Goal: Find specific page/section: Find specific page/section

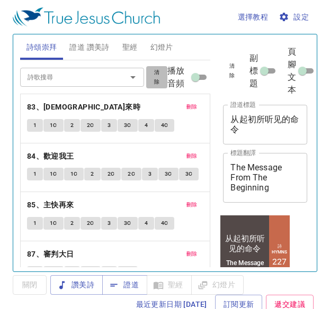
click at [152, 80] on span "清除" at bounding box center [156, 77] width 8 height 19
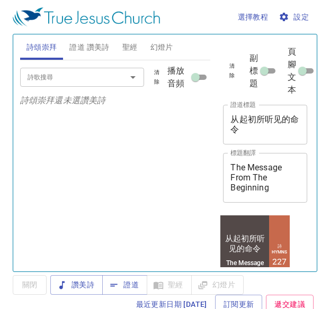
click at [113, 68] on div "詩歌搜尋" at bounding box center [82, 77] width 124 height 19
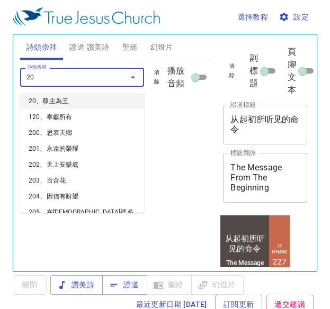
type input "208"
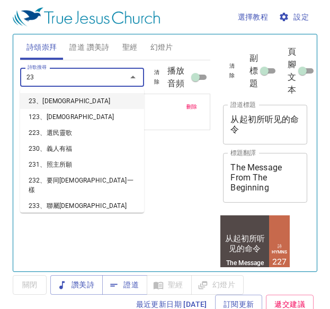
type input "238"
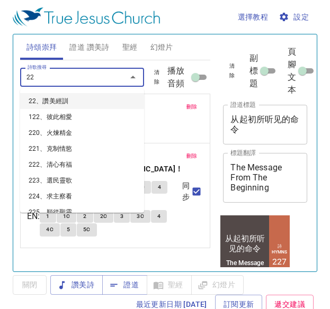
type input "228"
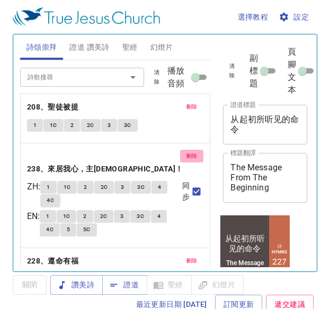
click at [186, 160] on span "刪除" at bounding box center [191, 156] width 11 height 10
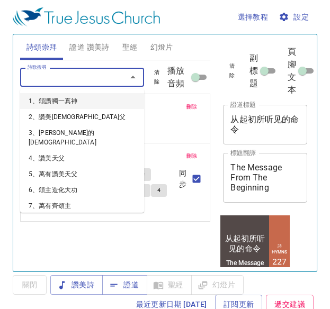
click at [85, 82] on input "詩歌搜尋" at bounding box center [66, 77] width 86 height 12
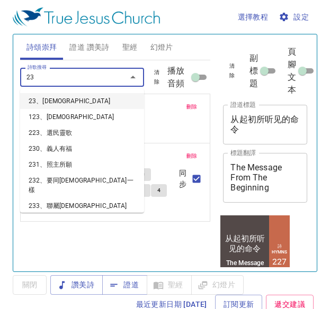
type input "238"
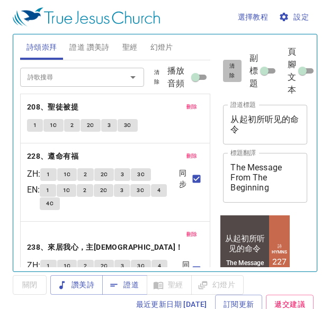
click at [229, 74] on button "清除" at bounding box center [232, 71] width 18 height 22
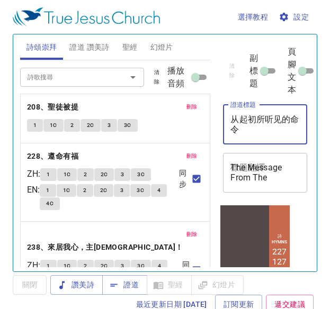
click at [252, 123] on textarea "从起初所听见的命令" at bounding box center [264, 124] width 69 height 20
type textarea "b"
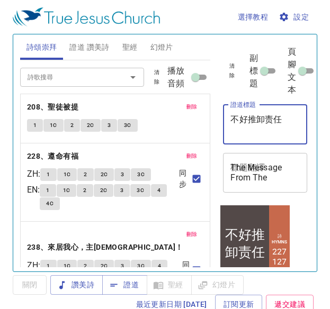
type textarea "不好推卸责任"
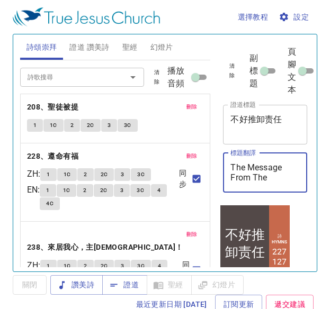
click at [247, 176] on textarea "The Message From The Beginning" at bounding box center [264, 173] width 69 height 20
type textarea "c"
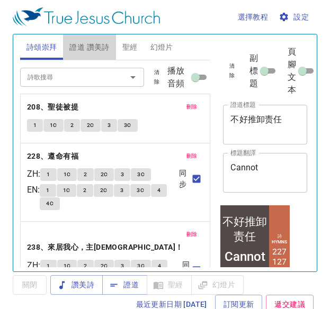
click at [93, 48] on span "證道 讚美詩" at bounding box center [89, 47] width 40 height 13
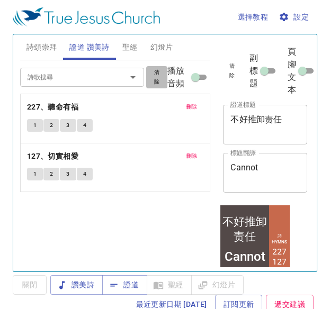
click at [161, 81] on button "清除" at bounding box center [156, 77] width 21 height 22
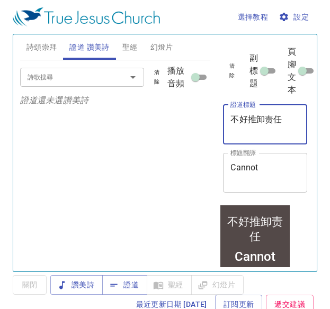
click at [291, 121] on textarea "不好推卸责任" at bounding box center [264, 124] width 69 height 20
click at [276, 161] on div "Cannot x 標題翻譯" at bounding box center [265, 173] width 84 height 40
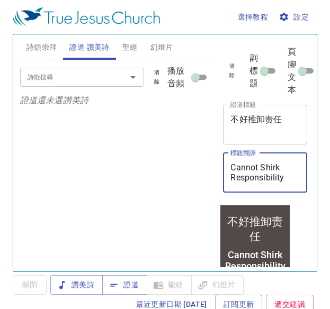
type textarea "Cannot Shirk Responsibility"
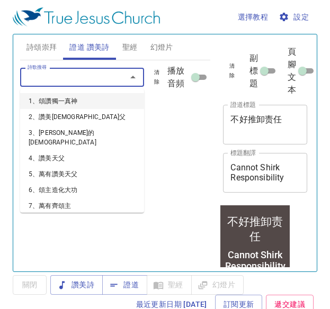
click at [104, 78] on input "詩歌搜尋" at bounding box center [66, 77] width 86 height 12
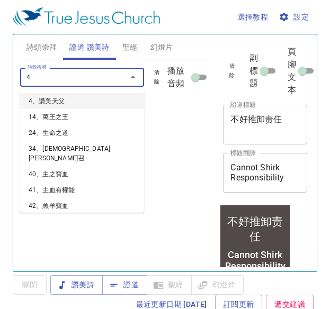
type input "45"
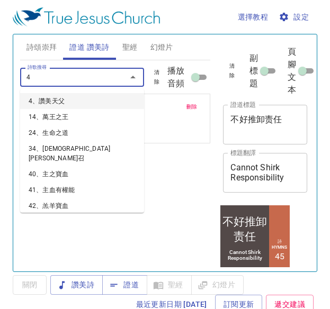
type input "46"
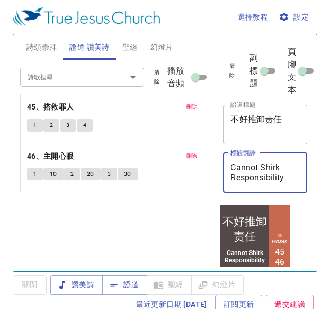
click at [233, 165] on textarea "Cannot Shirk Responsibility" at bounding box center [264, 173] width 69 height 20
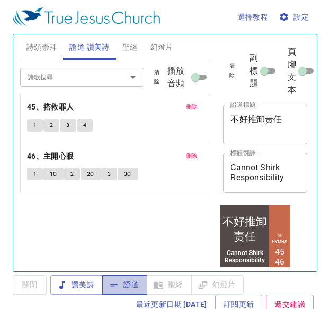
click at [118, 282] on icon "button" at bounding box center [114, 285] width 11 height 11
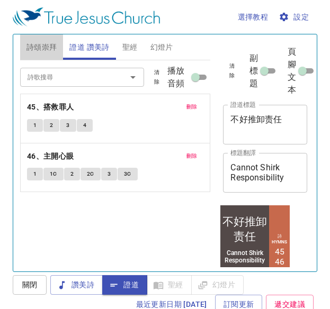
click at [50, 48] on span "詩頌崇拜" at bounding box center [41, 47] width 31 height 13
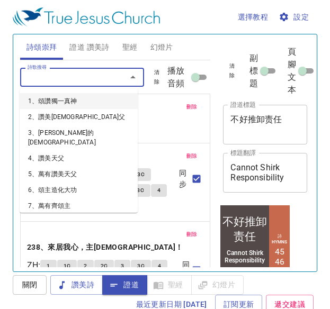
click at [66, 75] on input "詩歌搜尋" at bounding box center [66, 77] width 86 height 12
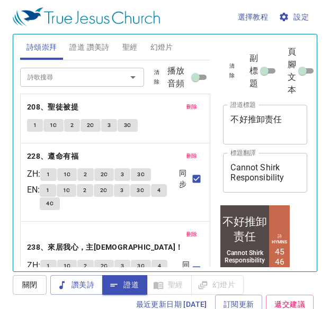
click at [152, 113] on p "208、聖徒被提" at bounding box center [115, 107] width 177 height 13
click at [119, 51] on button "聖經" at bounding box center [130, 46] width 28 height 25
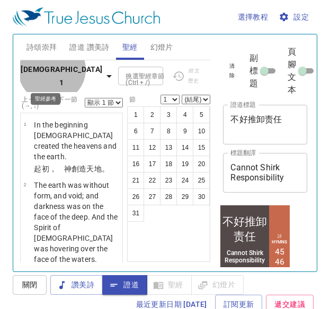
click at [52, 76] on b "創世記 1" at bounding box center [62, 76] width 82 height 26
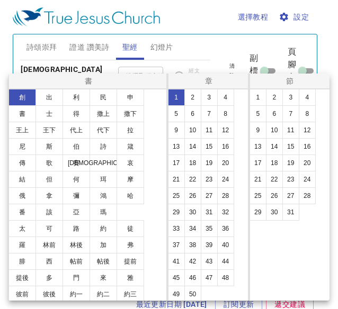
click at [0, 0] on button "士" at bounding box center [0, 0] width 0 height 0
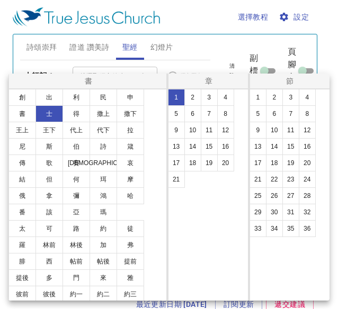
click at [0, 0] on button "士" at bounding box center [0, 0] width 0 height 0
click at [0, 0] on button "21" at bounding box center [0, 0] width 0 height 0
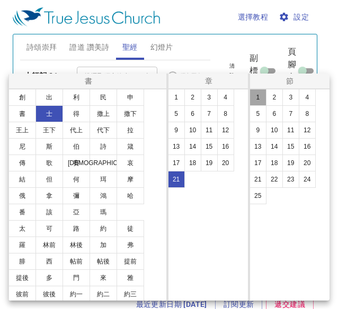
click at [0, 0] on button "1" at bounding box center [0, 0] width 0 height 0
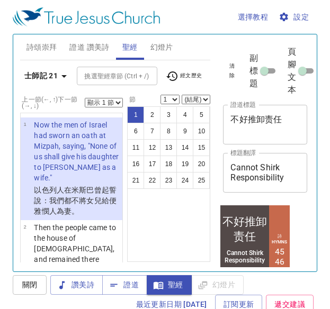
click at [105, 103] on select "顯示 1 節 顯示 2 節 顯示 3 節 顯示 4 節 顯示 5 節" at bounding box center [104, 103] width 38 height 10
select select "5"
click at [85, 98] on select "顯示 1 節 顯示 2 節 顯示 3 節 顯示 4 節 顯示 5 節" at bounding box center [104, 103] width 38 height 10
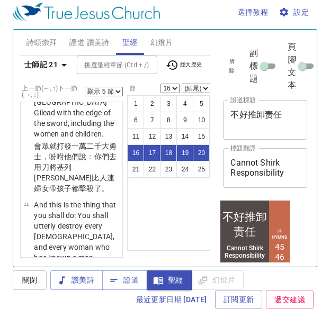
scroll to position [1954, 0]
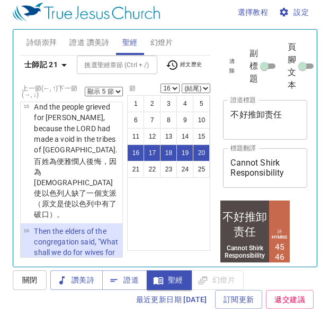
select select "21"
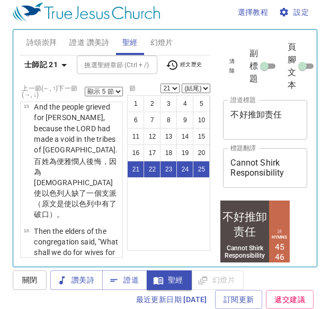
scroll to position [2589, 0]
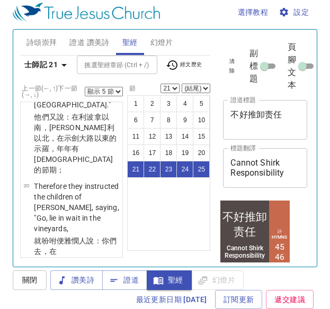
select select "1"
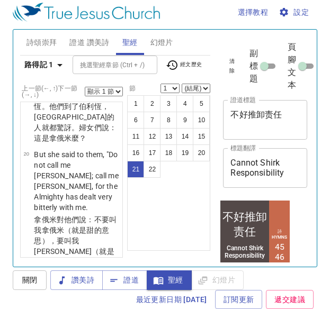
scroll to position [2674, 0]
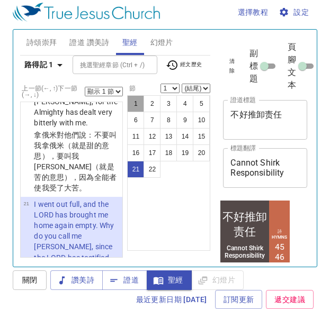
click at [133, 105] on button "1" at bounding box center [135, 103] width 17 height 17
select select "1"
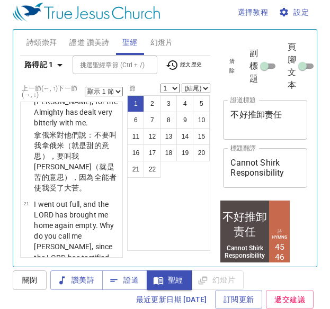
scroll to position [10, 0]
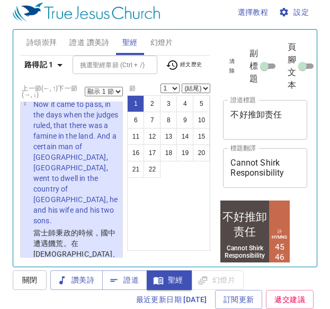
click at [111, 89] on select "顯示 1 節 顯示 2 節 顯示 3 節 顯示 4 節 顯示 5 節" at bounding box center [104, 92] width 38 height 10
select select "5"
click at [85, 87] on select "顯示 1 節 顯示 2 節 顯示 3 節 顯示 4 節 顯示 5 節" at bounding box center [104, 92] width 38 height 10
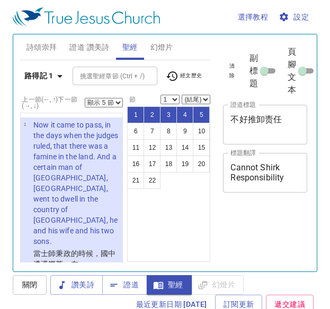
select select "5"
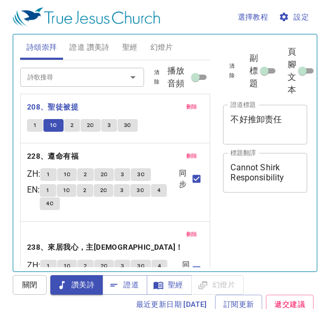
scroll to position [5, 0]
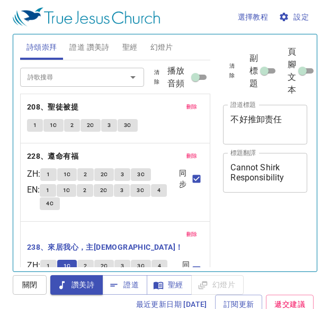
scroll to position [5, 0]
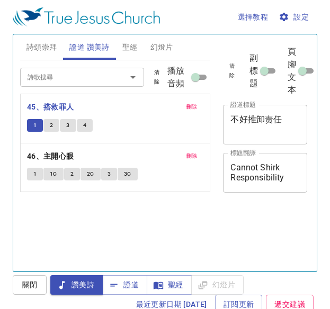
scroll to position [5, 0]
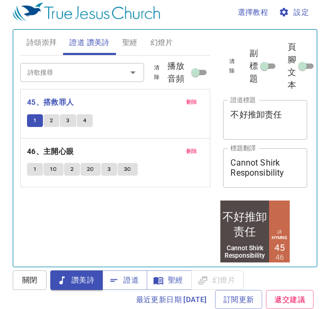
click at [50, 123] on span "2" at bounding box center [51, 121] width 3 height 10
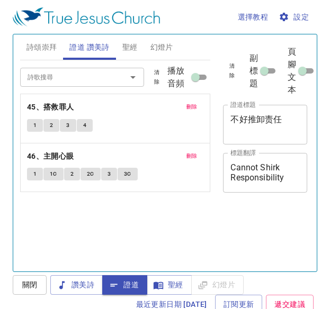
select select "5"
select select "21"
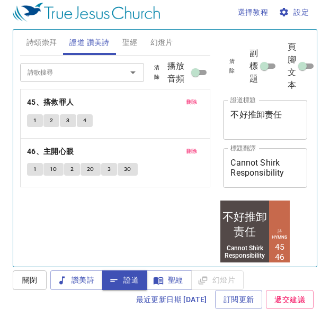
click at [129, 41] on span "聖經" at bounding box center [129, 42] width 15 height 13
click at [128, 42] on span "聖經" at bounding box center [129, 42] width 15 height 13
click at [133, 44] on span "聖經" at bounding box center [129, 42] width 15 height 13
click at [131, 44] on span "聖經" at bounding box center [129, 42] width 15 height 13
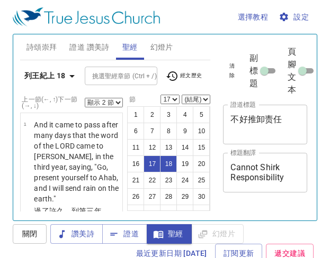
select select "2"
select select "17"
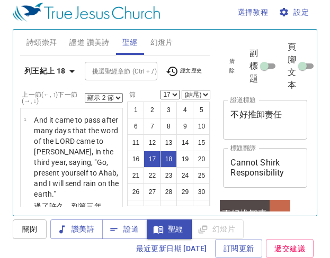
scroll to position [1992, 0]
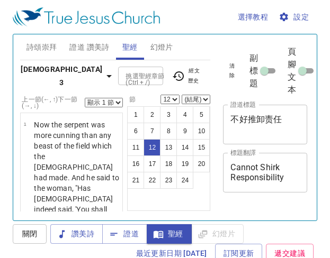
select select "12"
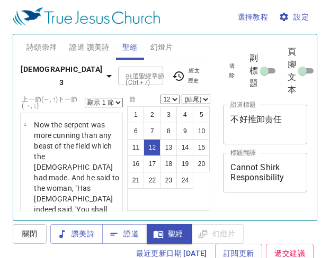
scroll to position [5, 0]
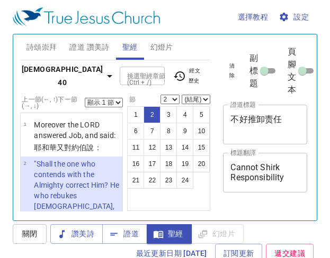
select select "2"
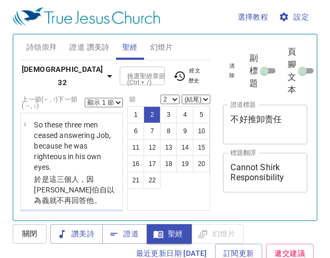
select select "2"
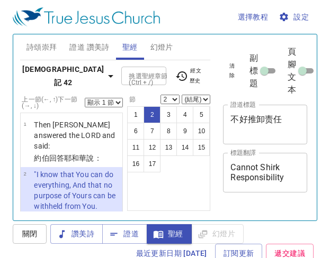
select select "2"
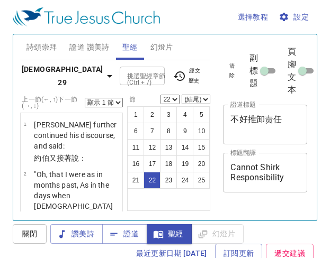
select select "22"
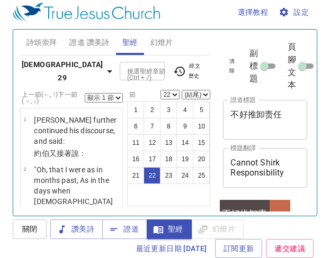
click at [51, 67] on b "[DEMOGRAPHIC_DATA] 29" at bounding box center [63, 71] width 82 height 26
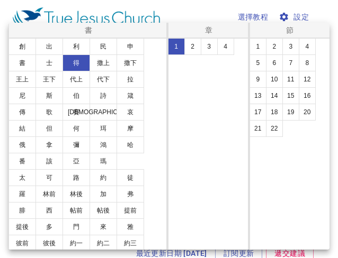
select select "22"
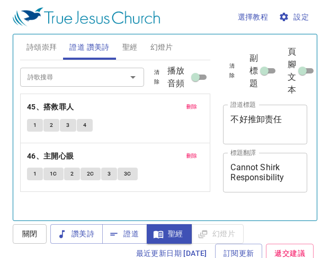
scroll to position [5, 0]
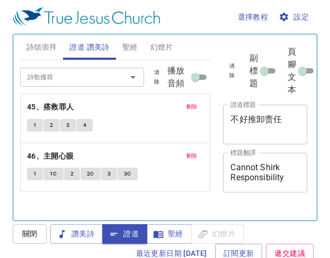
scroll to position [5, 0]
